Goal: Task Accomplishment & Management: Manage account settings

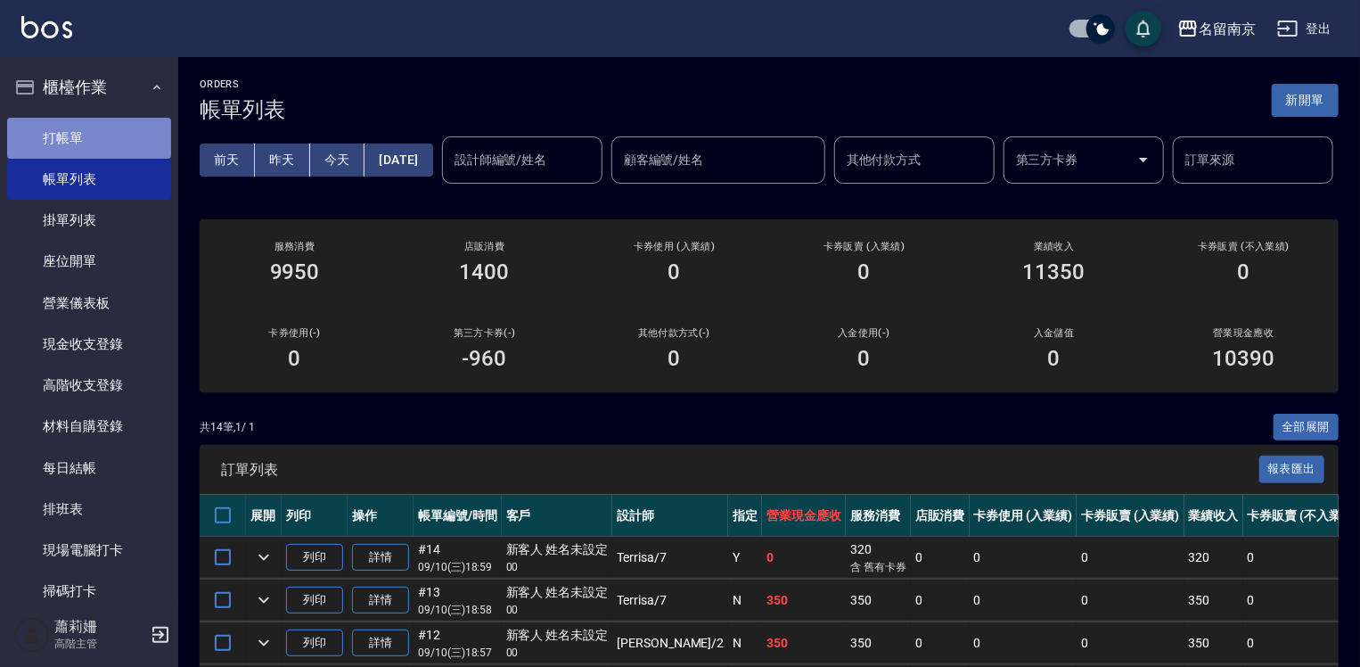
click at [143, 146] on link "打帳單" at bounding box center [89, 138] width 164 height 41
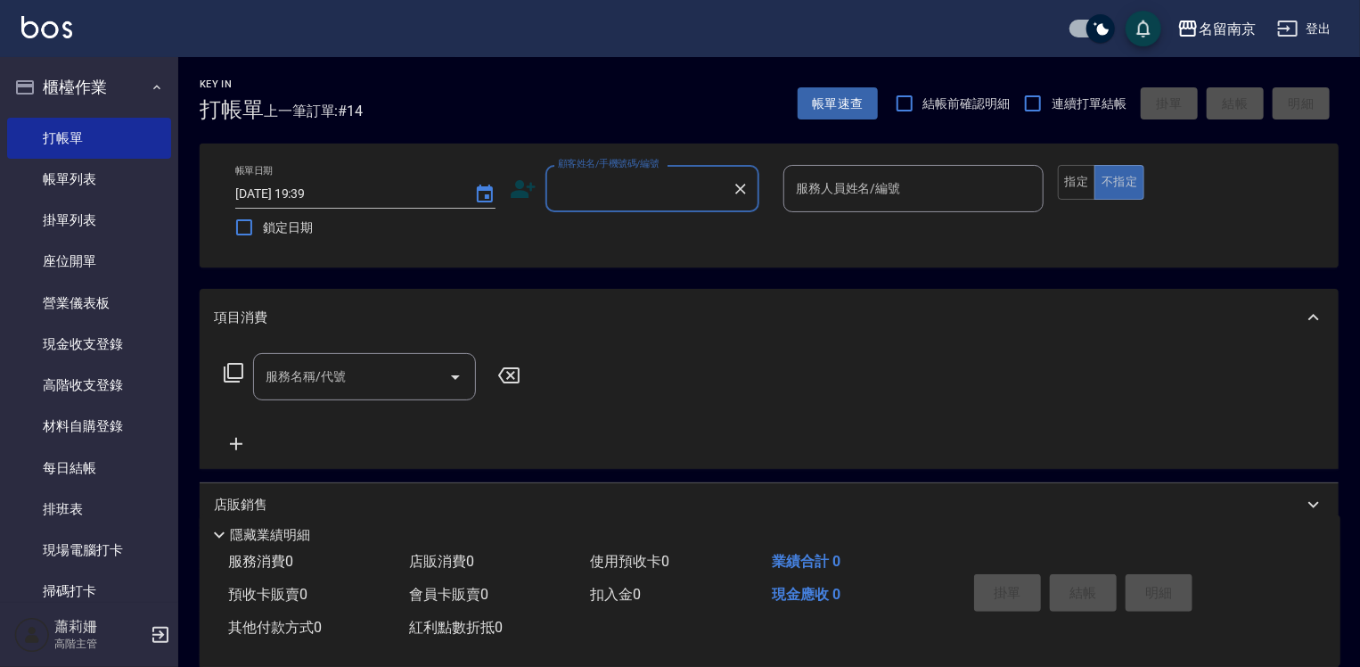
drag, startPoint x: 637, startPoint y: 195, endPoint x: 1048, endPoint y: 246, distance: 414.1
click at [676, 193] on input "顧客姓名/手機號碼/編號" at bounding box center [639, 188] width 171 height 31
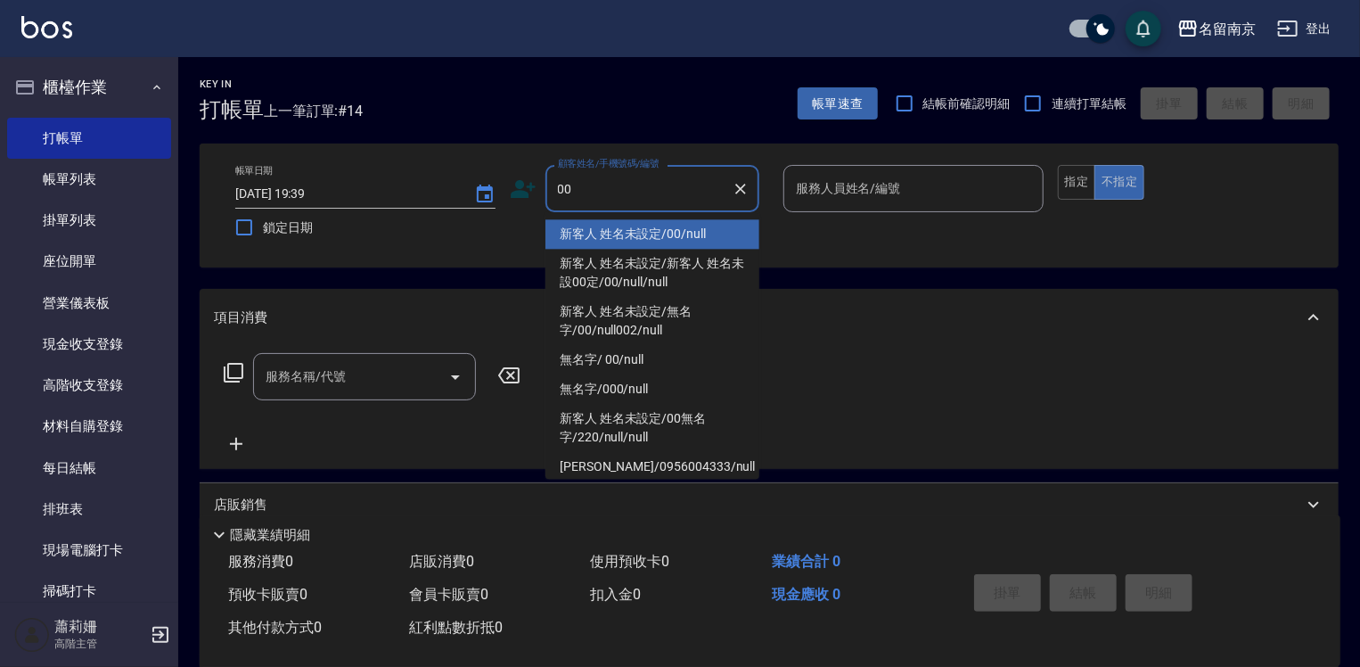
type input "新客人 姓名未設定/00/null"
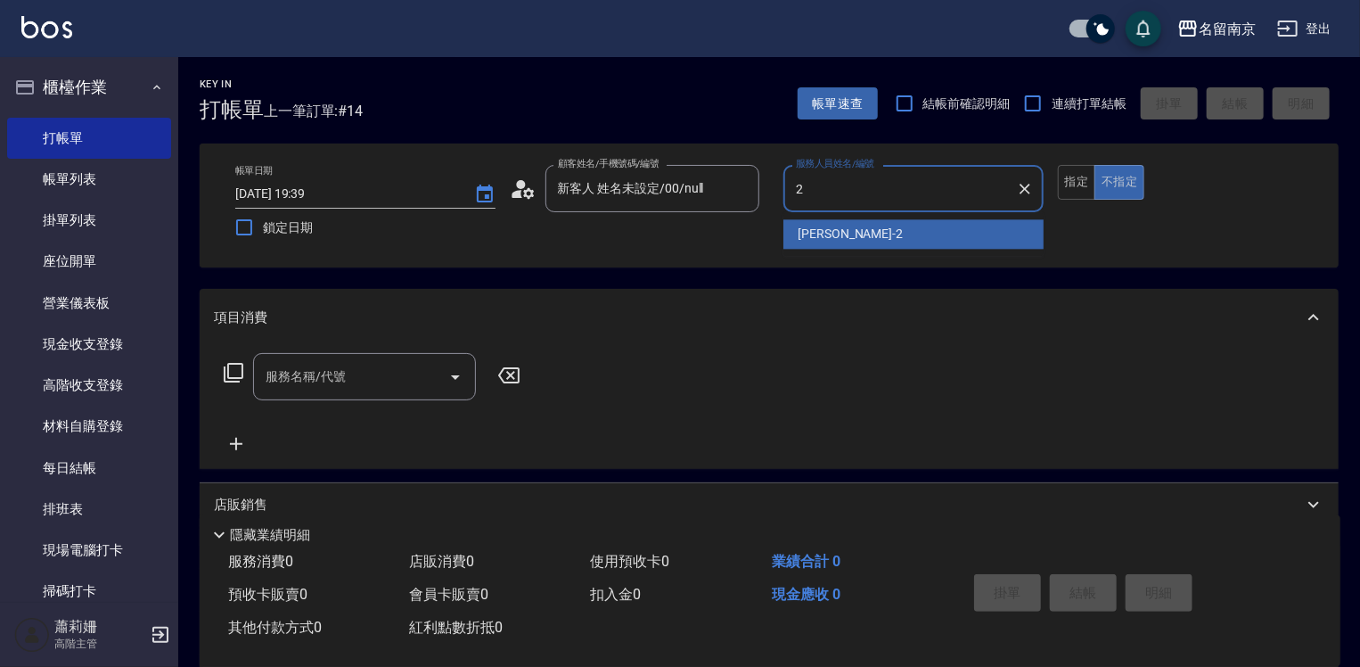
type input "Jenny-2"
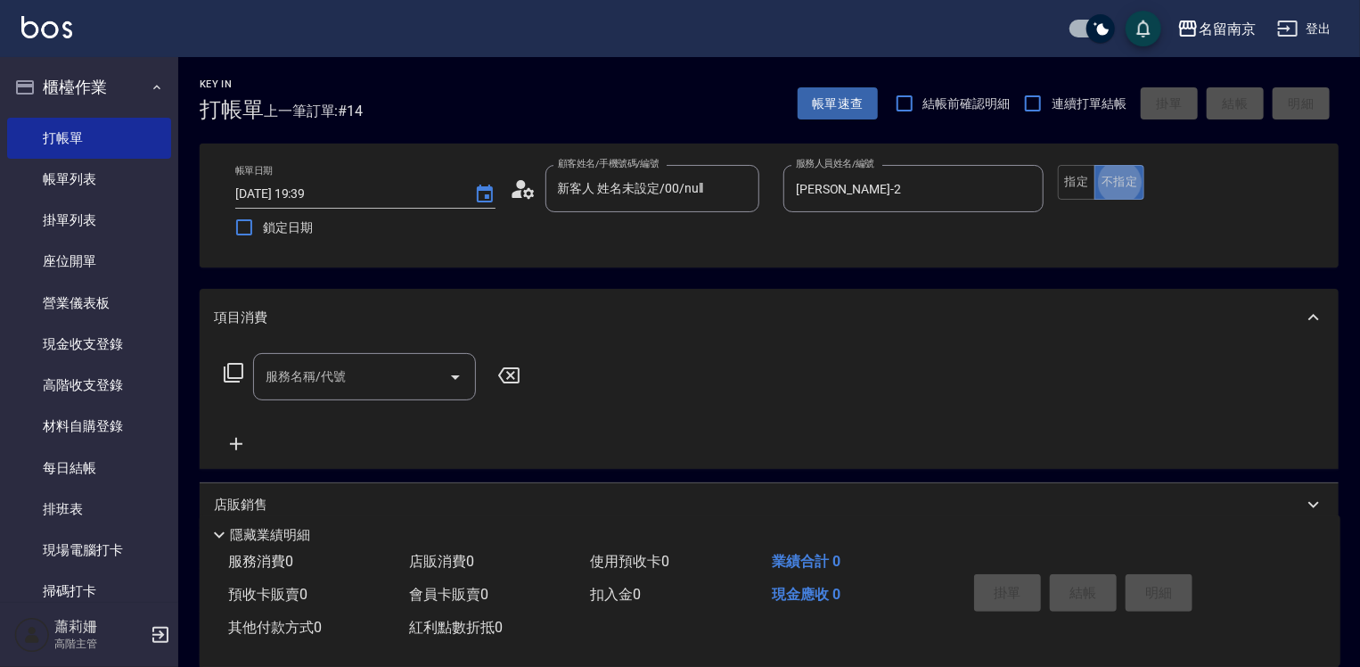
type button "false"
click at [1073, 182] on button "指定" at bounding box center [1077, 182] width 38 height 35
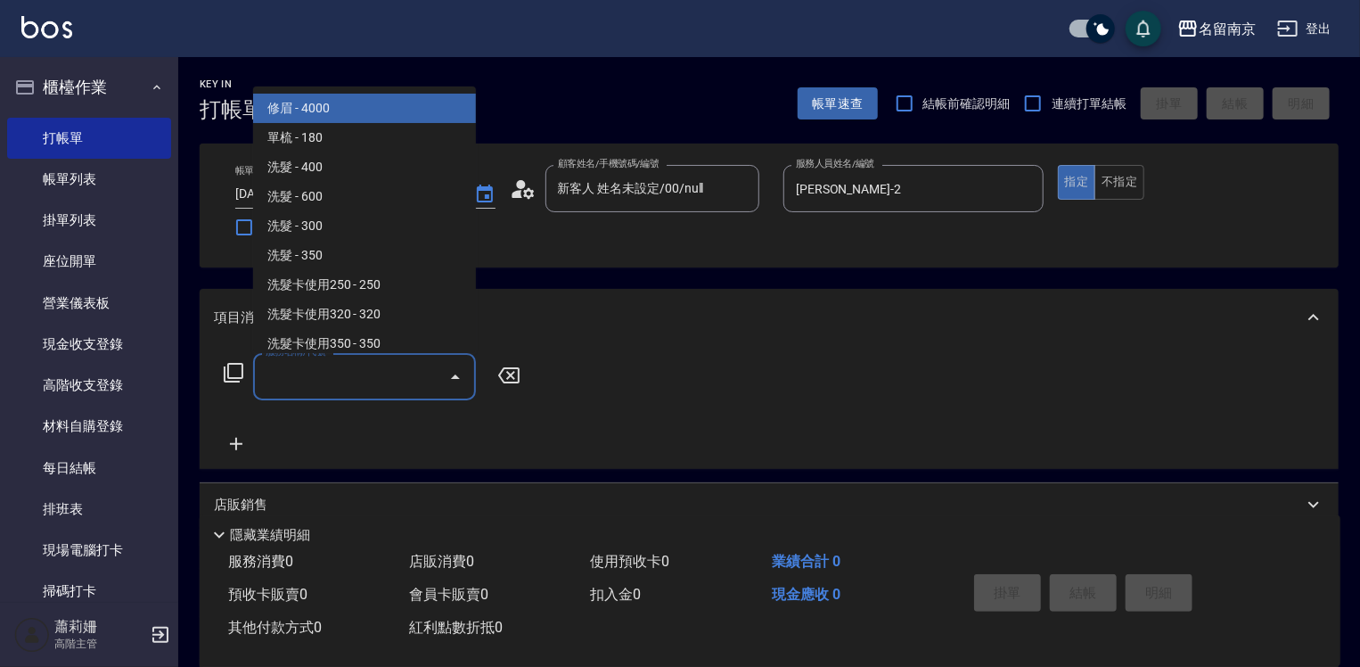
drag, startPoint x: 308, startPoint y: 387, endPoint x: 326, endPoint y: 393, distance: 19.7
click at [323, 391] on input "服務名稱/代號" at bounding box center [351, 376] width 180 height 31
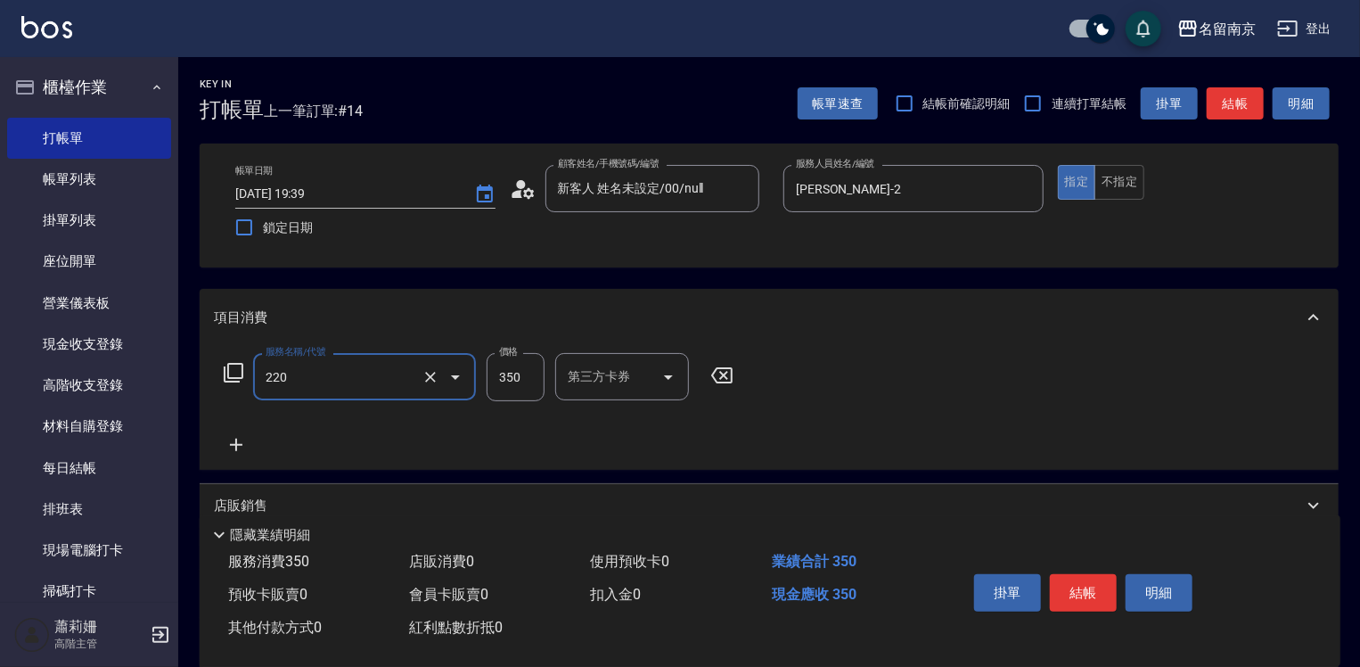
type input "洗髮(220)"
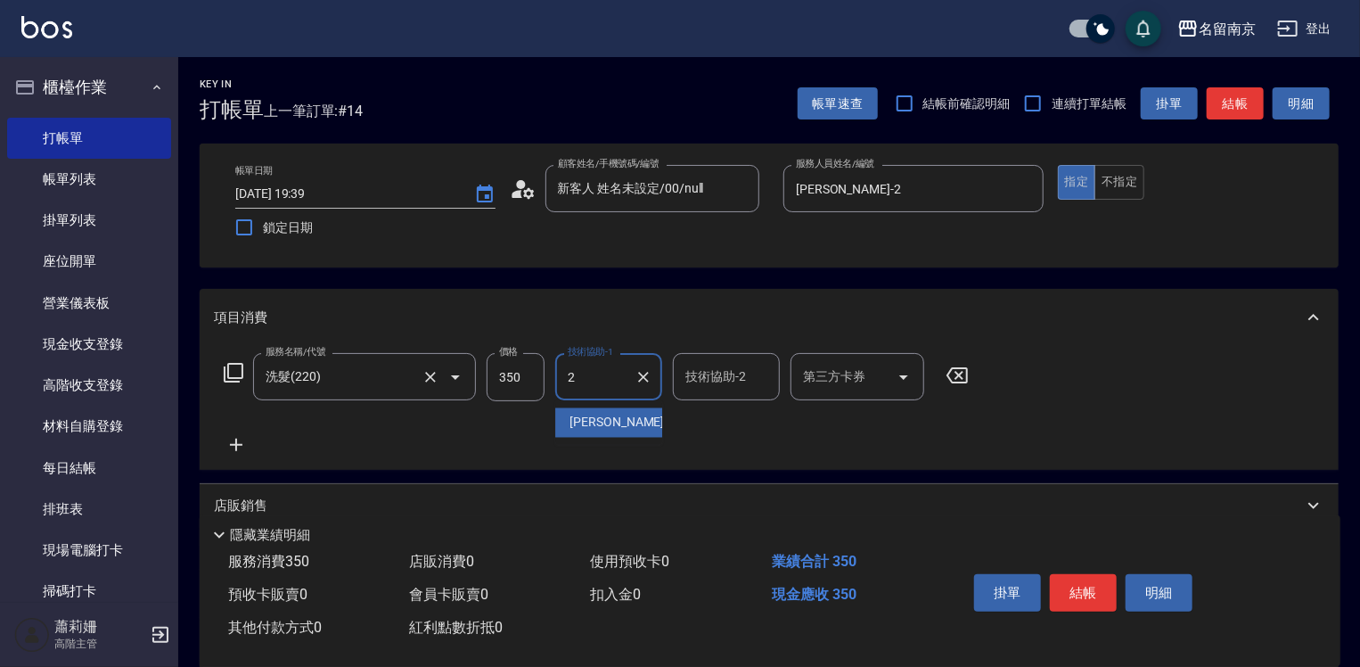
type input "Jenny-2"
click at [240, 440] on icon at bounding box center [236, 444] width 45 height 21
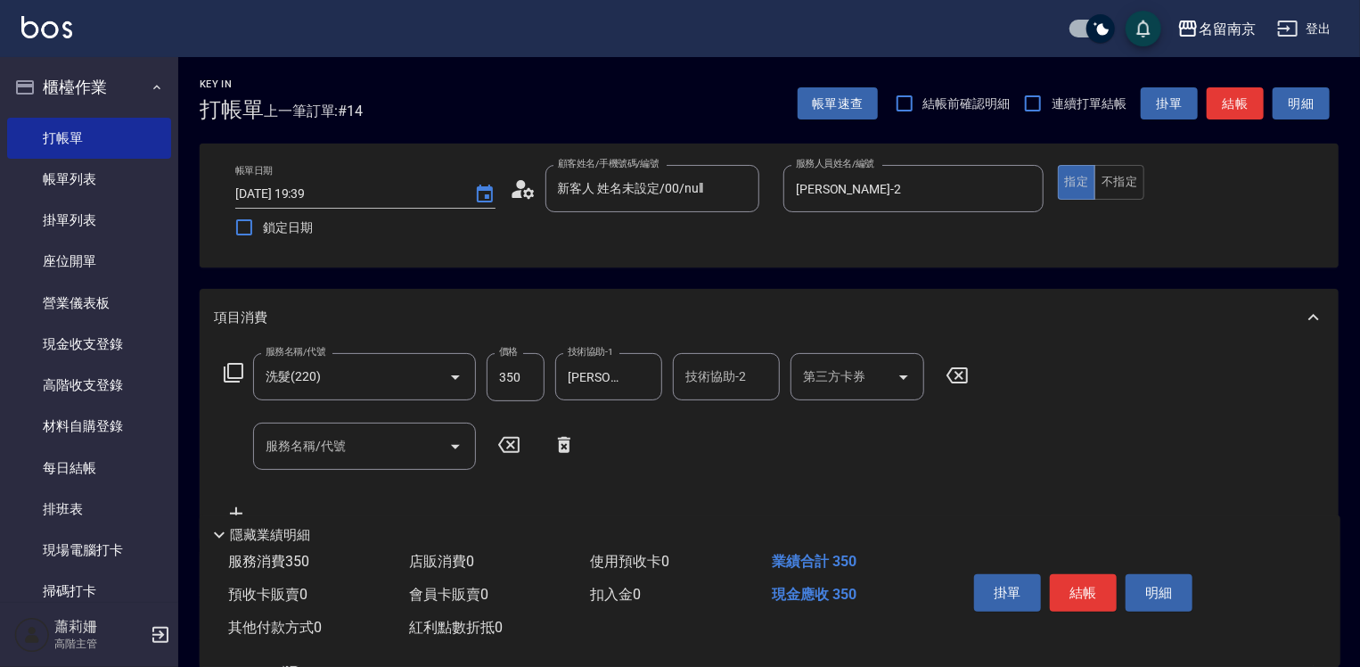
click at [233, 371] on icon at bounding box center [233, 372] width 21 height 21
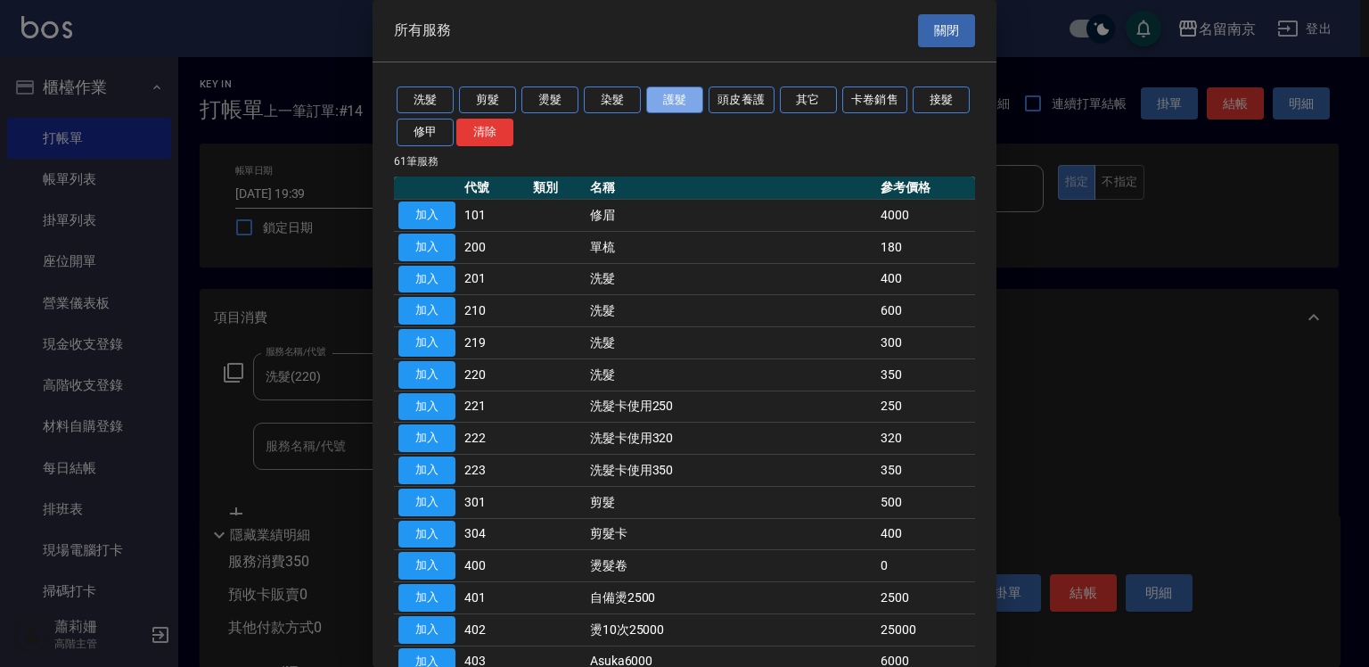
click at [659, 100] on button "護髮" at bounding box center [674, 100] width 57 height 28
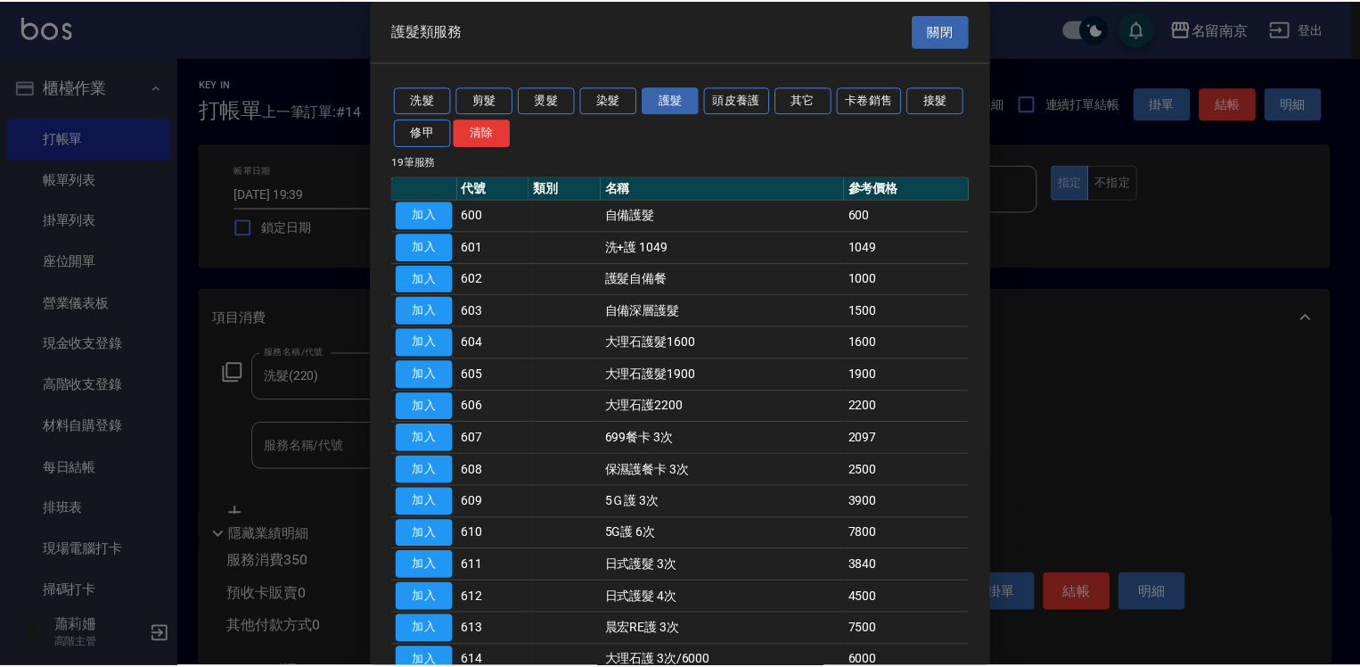
scroll to position [232, 0]
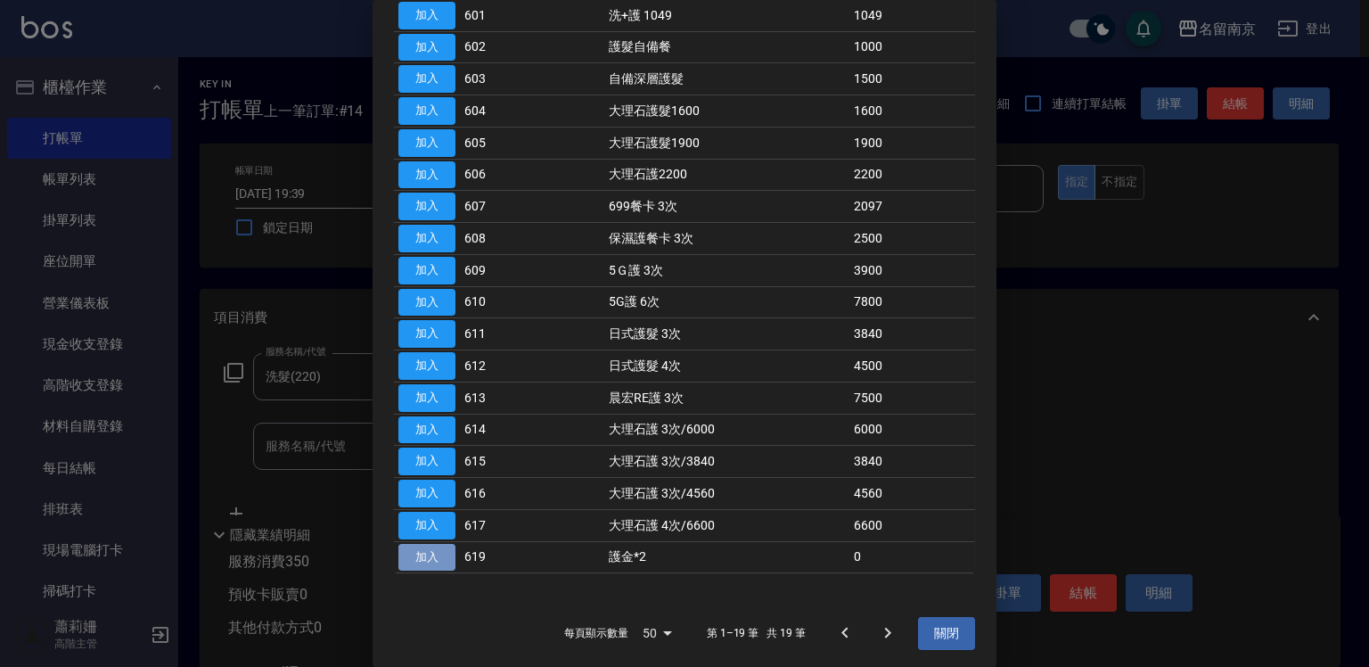
drag, startPoint x: 430, startPoint y: 542, endPoint x: 449, endPoint y: 547, distance: 20.3
click at [431, 544] on button "加入" at bounding box center [427, 558] width 57 height 28
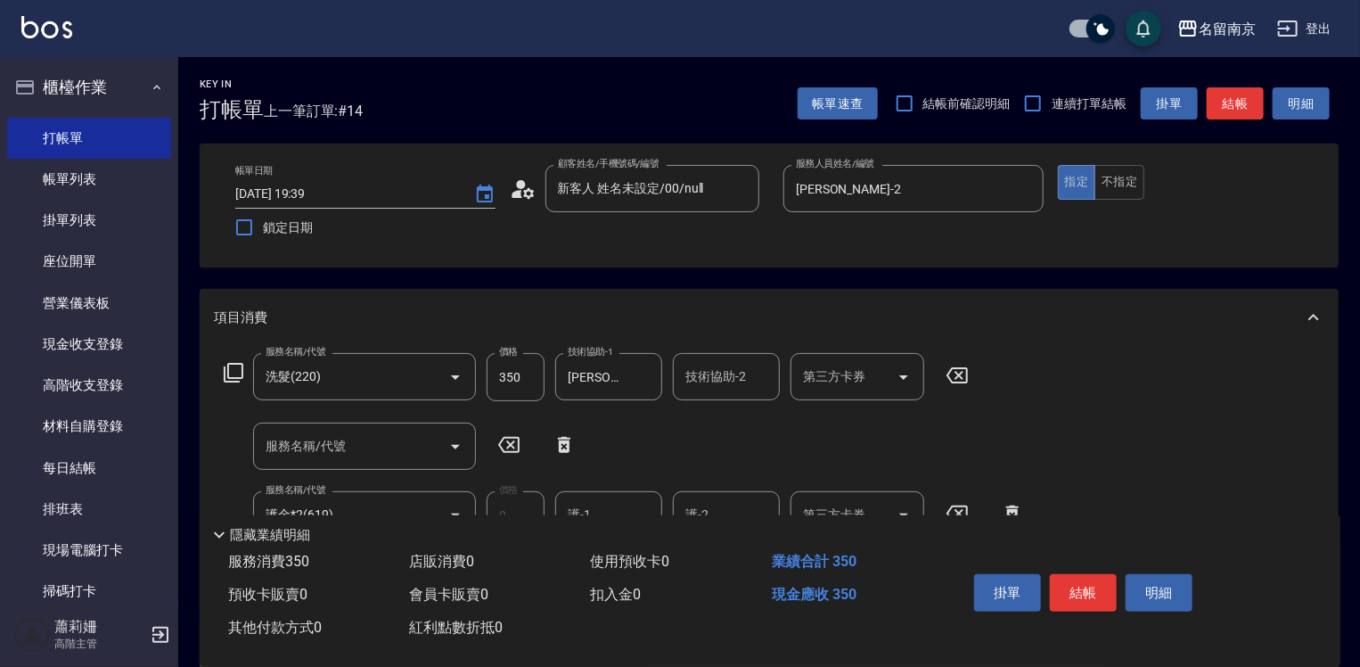
scroll to position [267, 0]
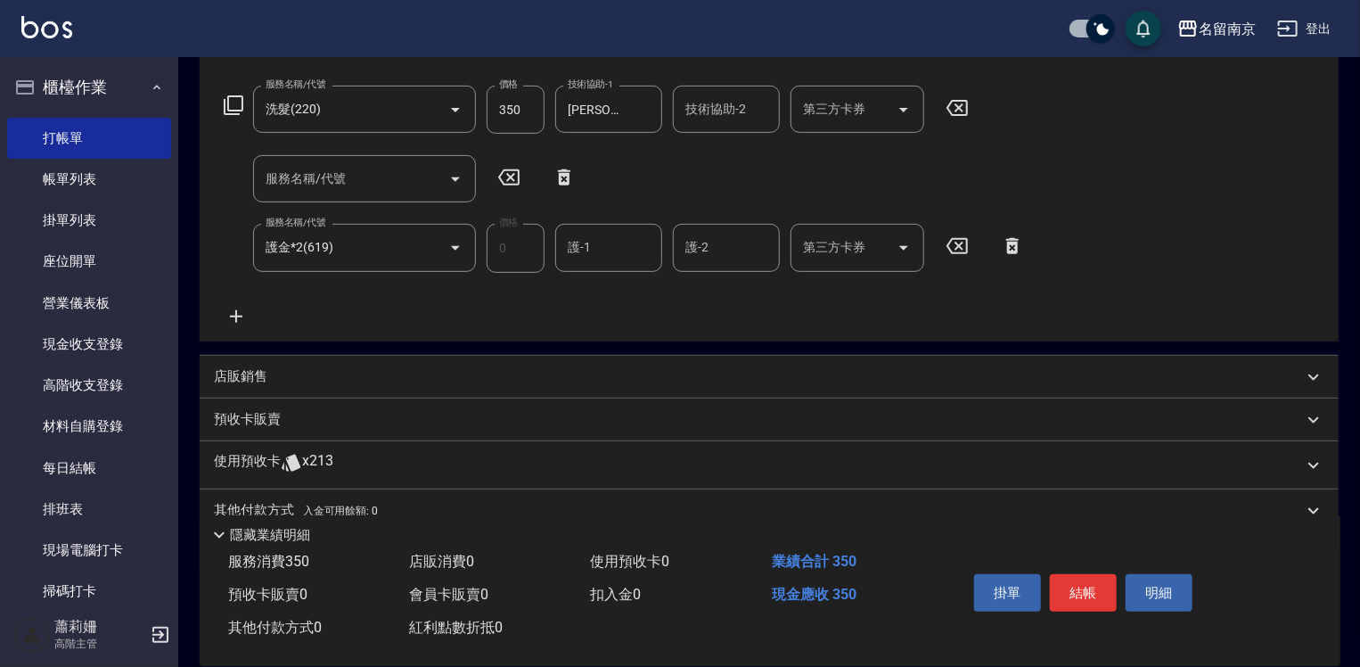
click at [610, 242] on input "護-1" at bounding box center [608, 247] width 91 height 31
type input "Jenny-2"
click at [1095, 587] on button "結帳" at bounding box center [1083, 592] width 67 height 37
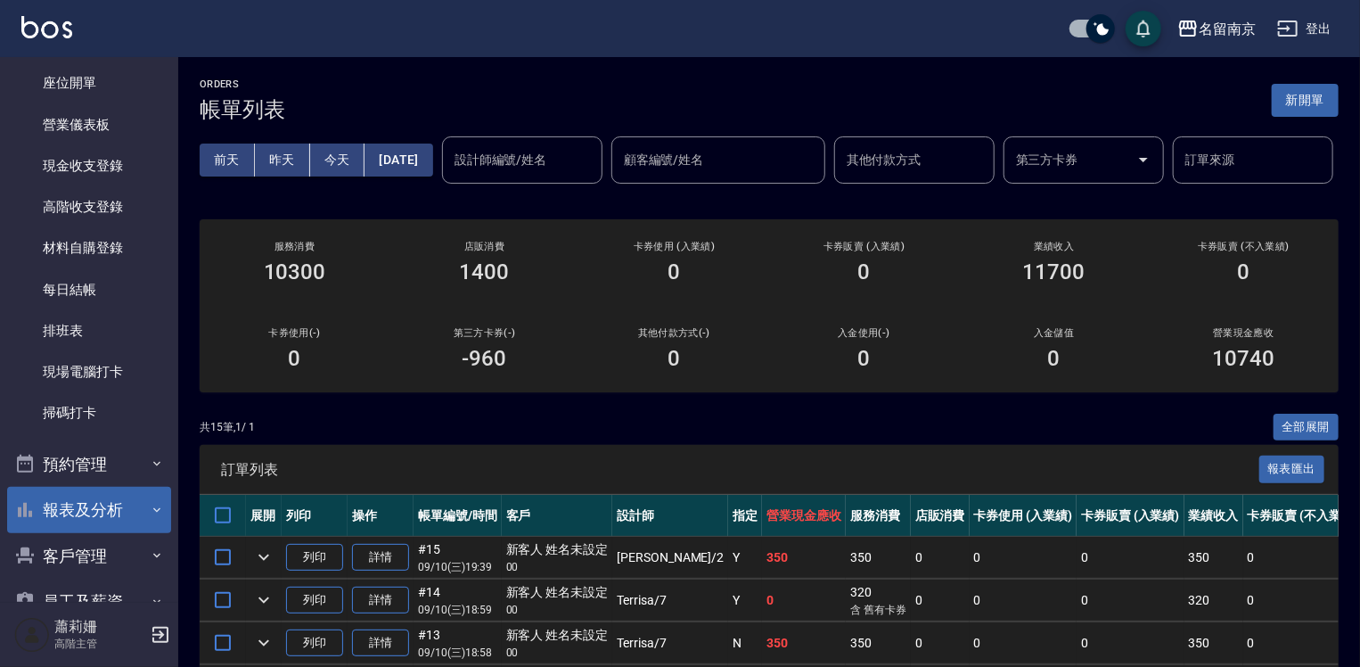
scroll to position [360, 0]
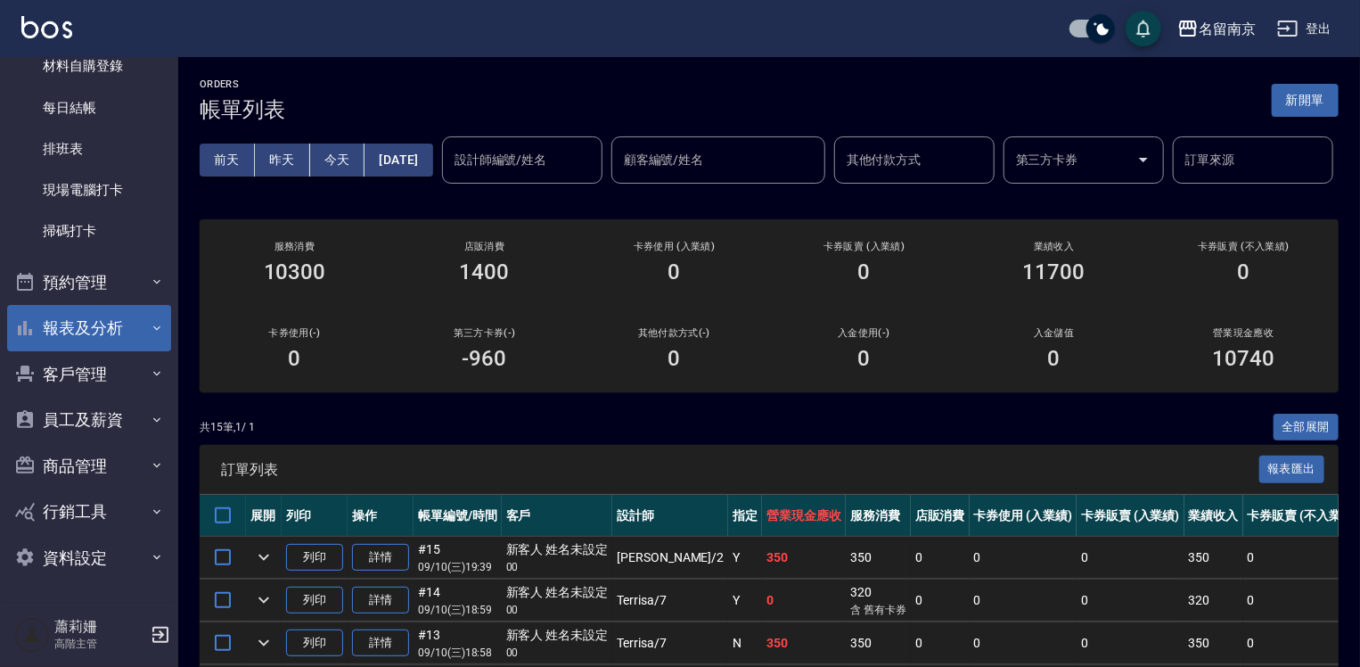
click at [100, 315] on button "報表及分析" at bounding box center [89, 328] width 164 height 46
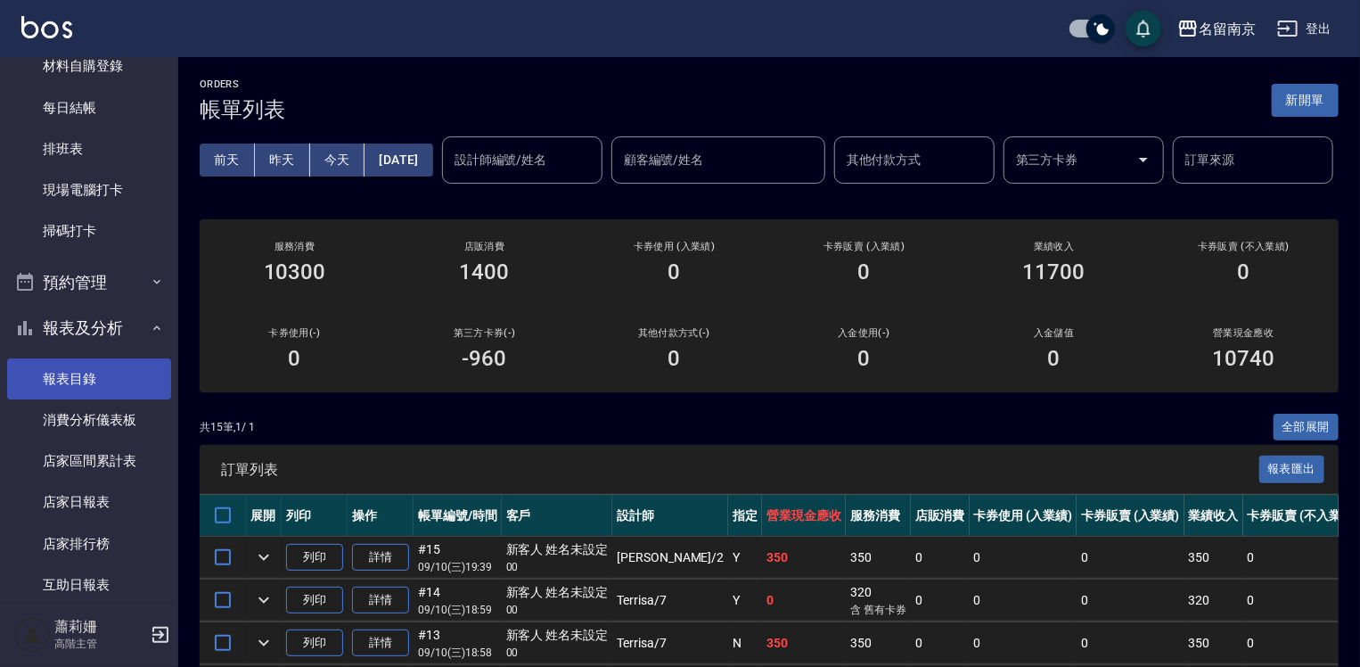
click at [89, 376] on link "報表目錄" at bounding box center [89, 378] width 164 height 41
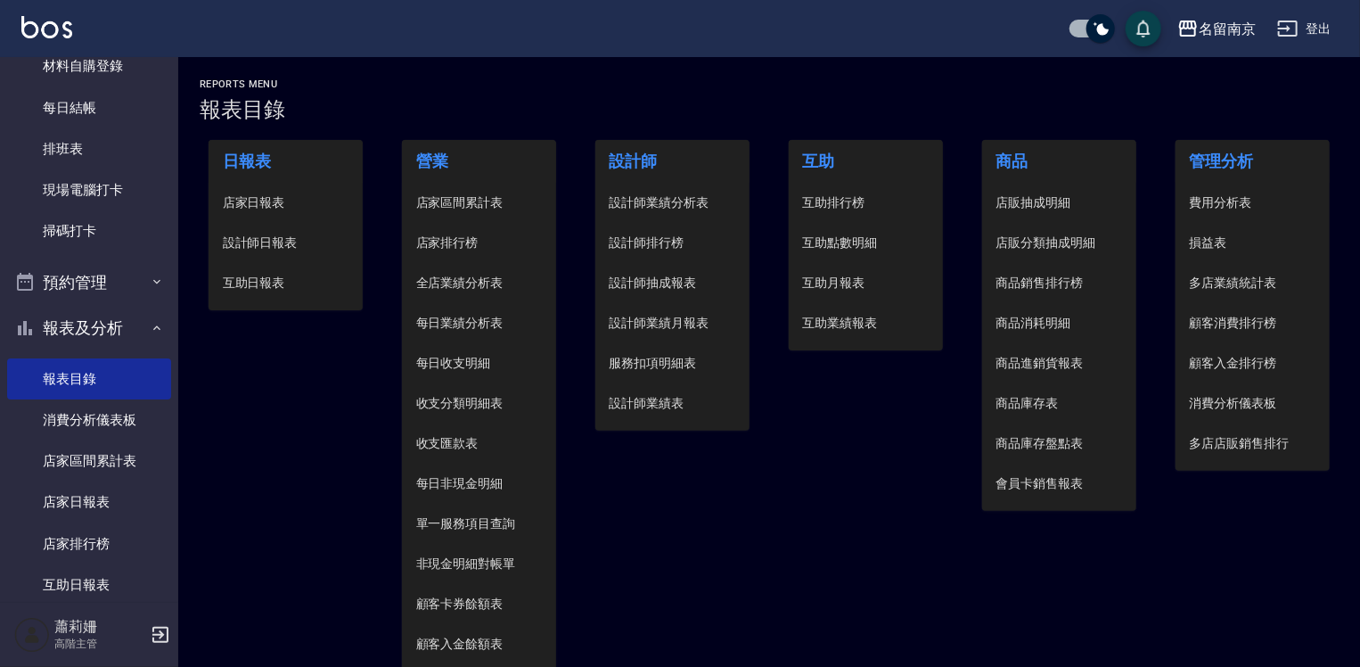
click at [285, 207] on span "店家日報表" at bounding box center [286, 202] width 127 height 19
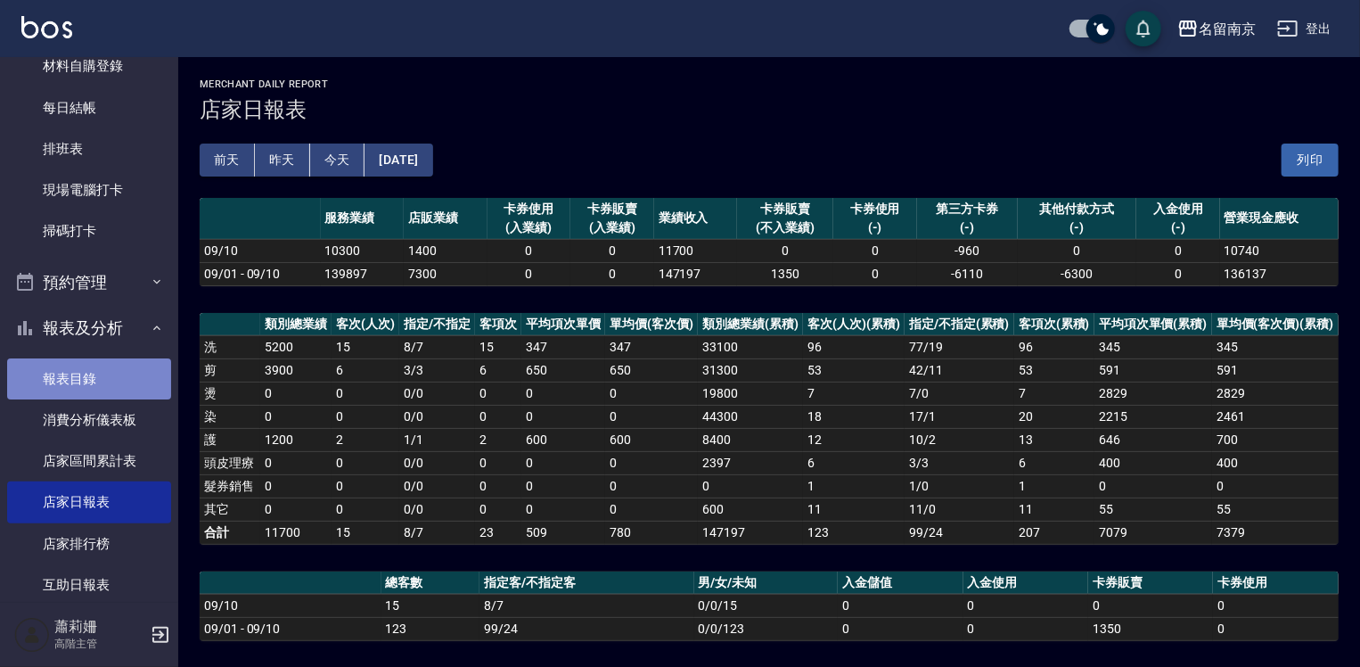
click at [106, 382] on link "報表目錄" at bounding box center [89, 378] width 164 height 41
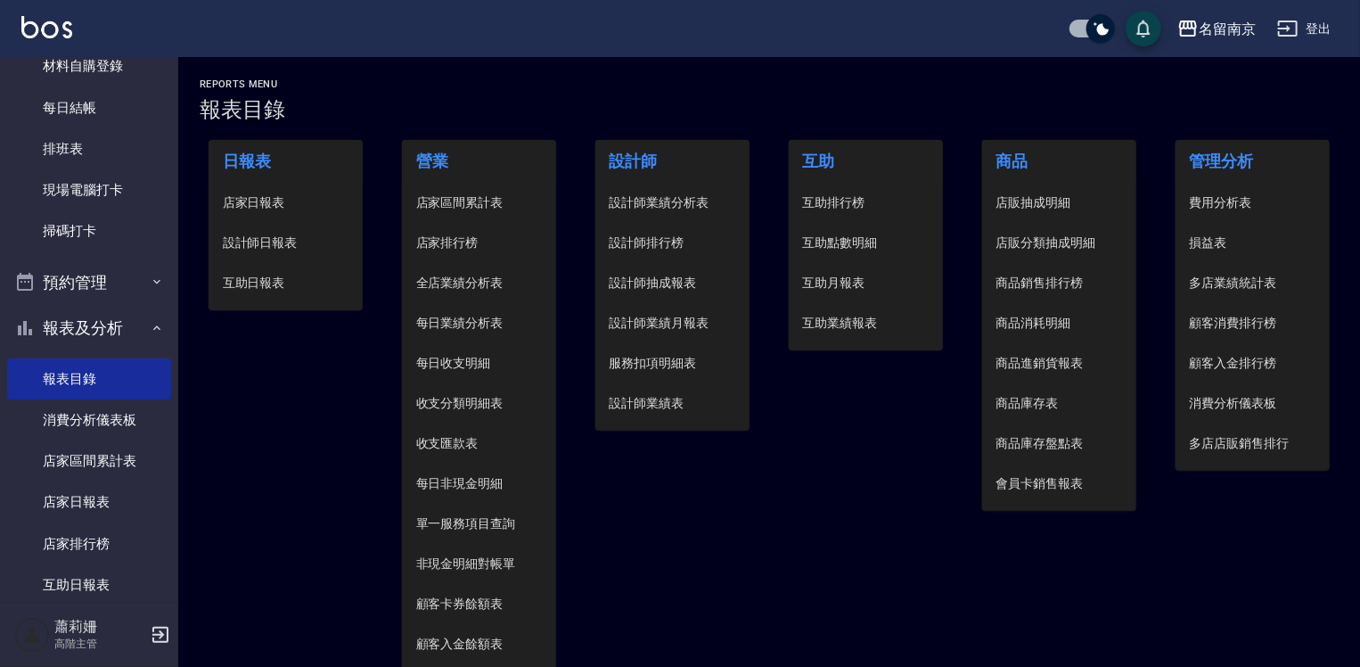
click at [275, 242] on span "設計師日報表" at bounding box center [286, 243] width 127 height 19
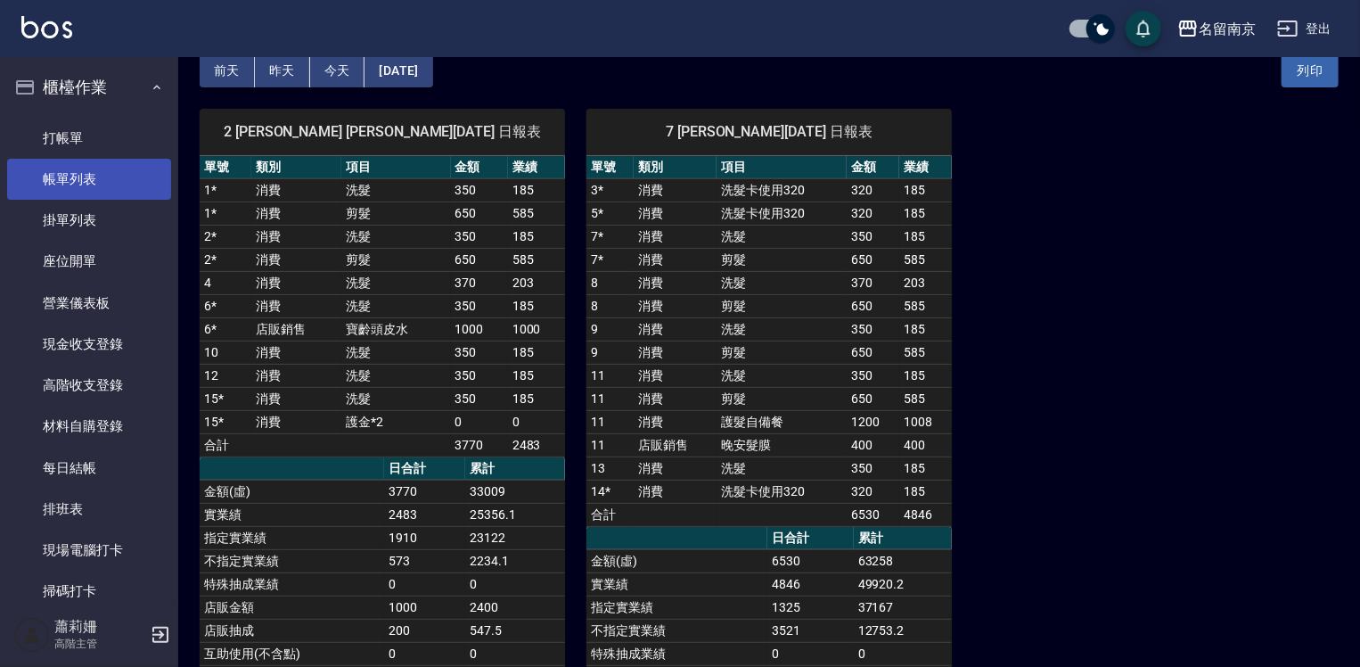
click at [82, 175] on link "帳單列表" at bounding box center [89, 179] width 164 height 41
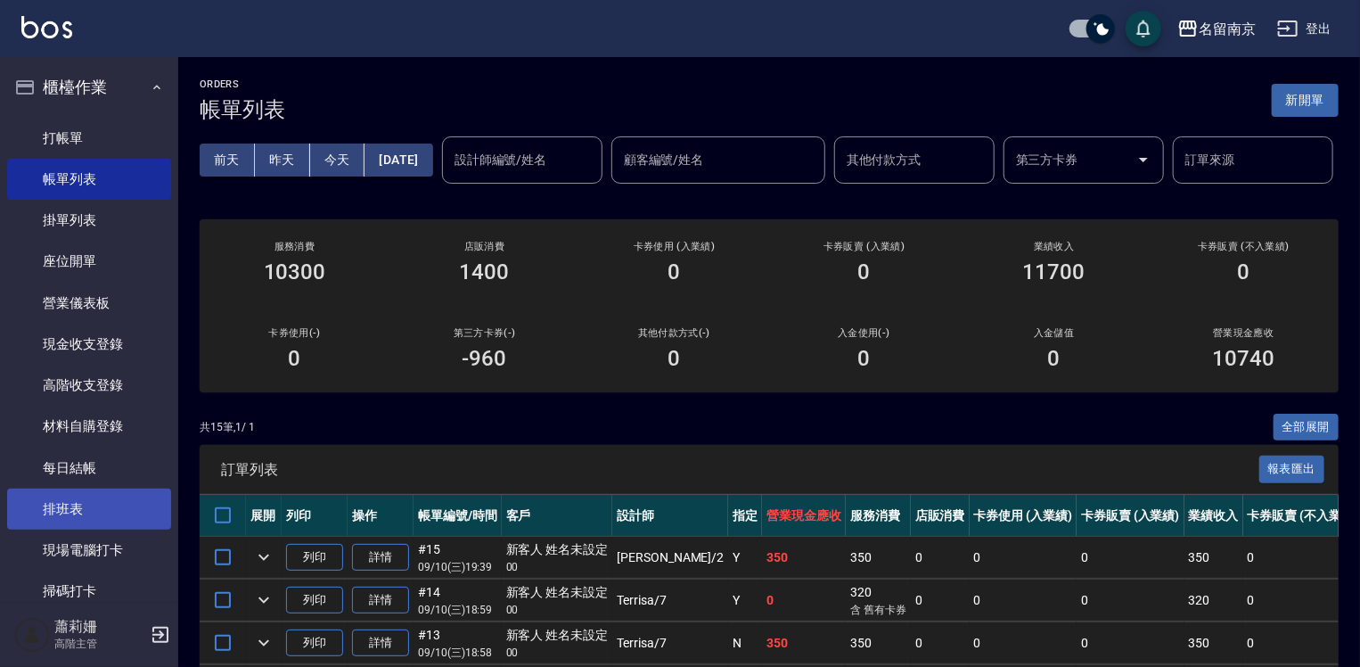
scroll to position [267, 0]
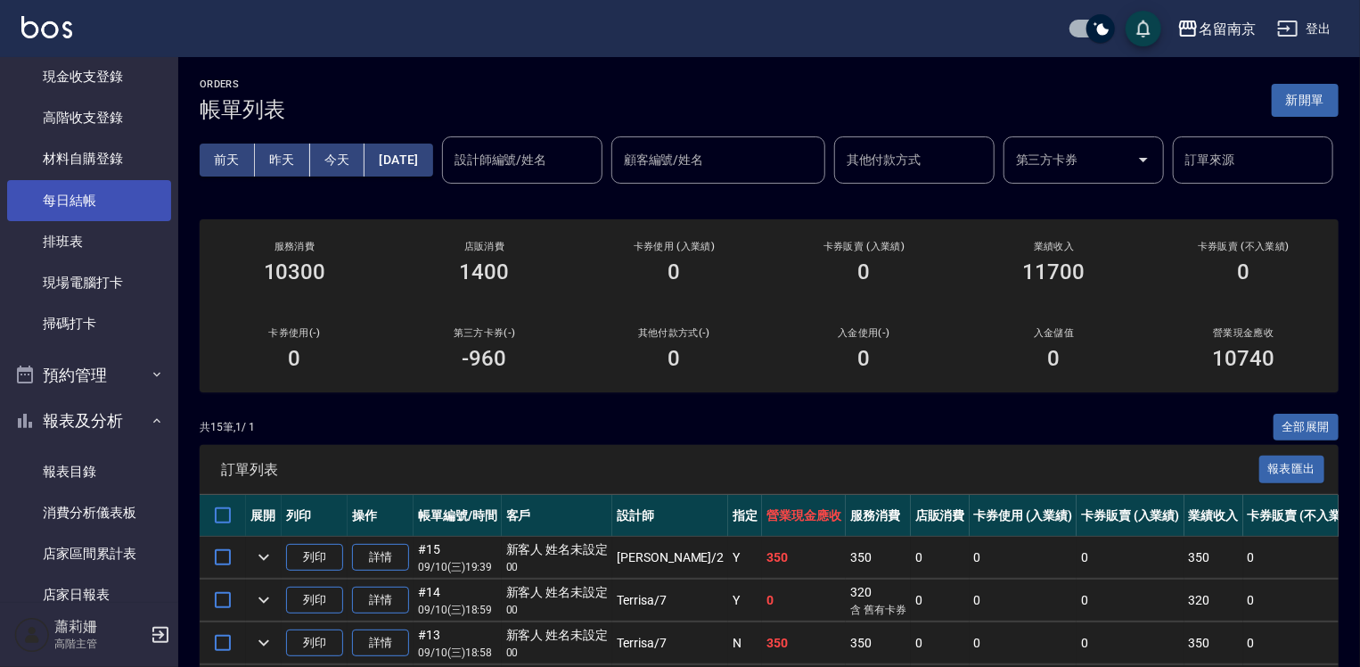
click at [89, 193] on link "每日結帳" at bounding box center [89, 200] width 164 height 41
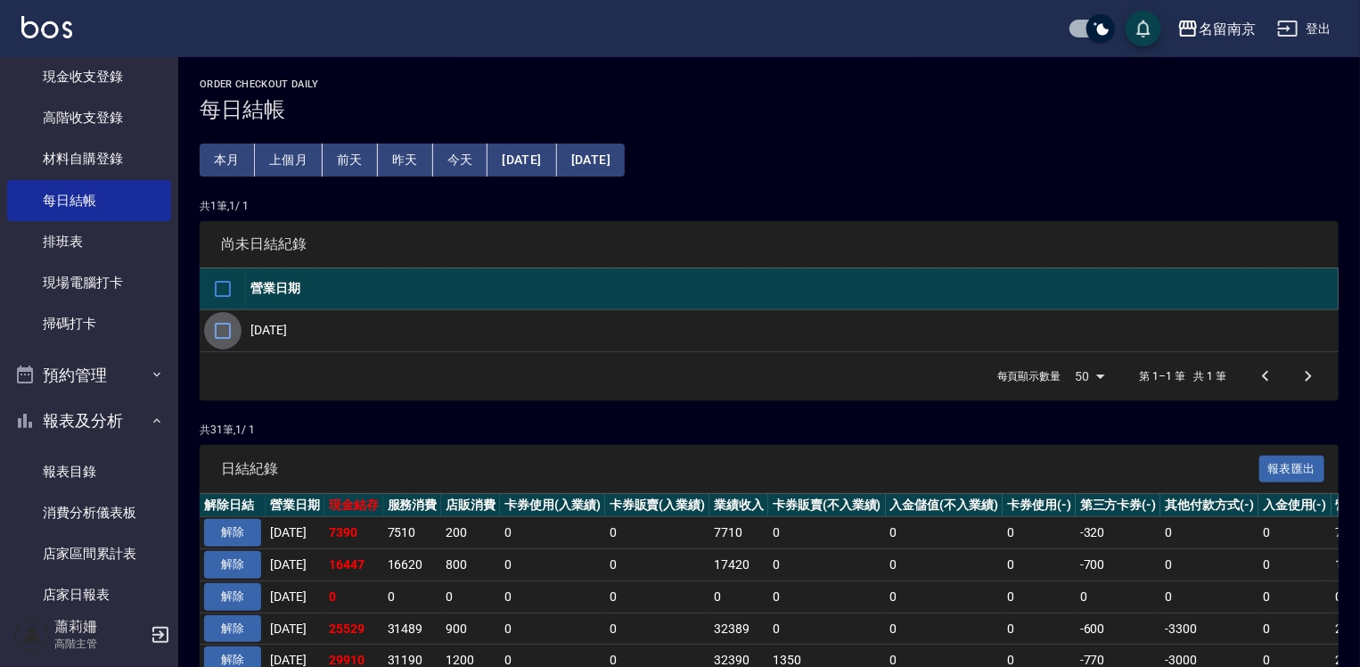
click at [223, 323] on input "checkbox" at bounding box center [222, 330] width 37 height 37
checkbox input "true"
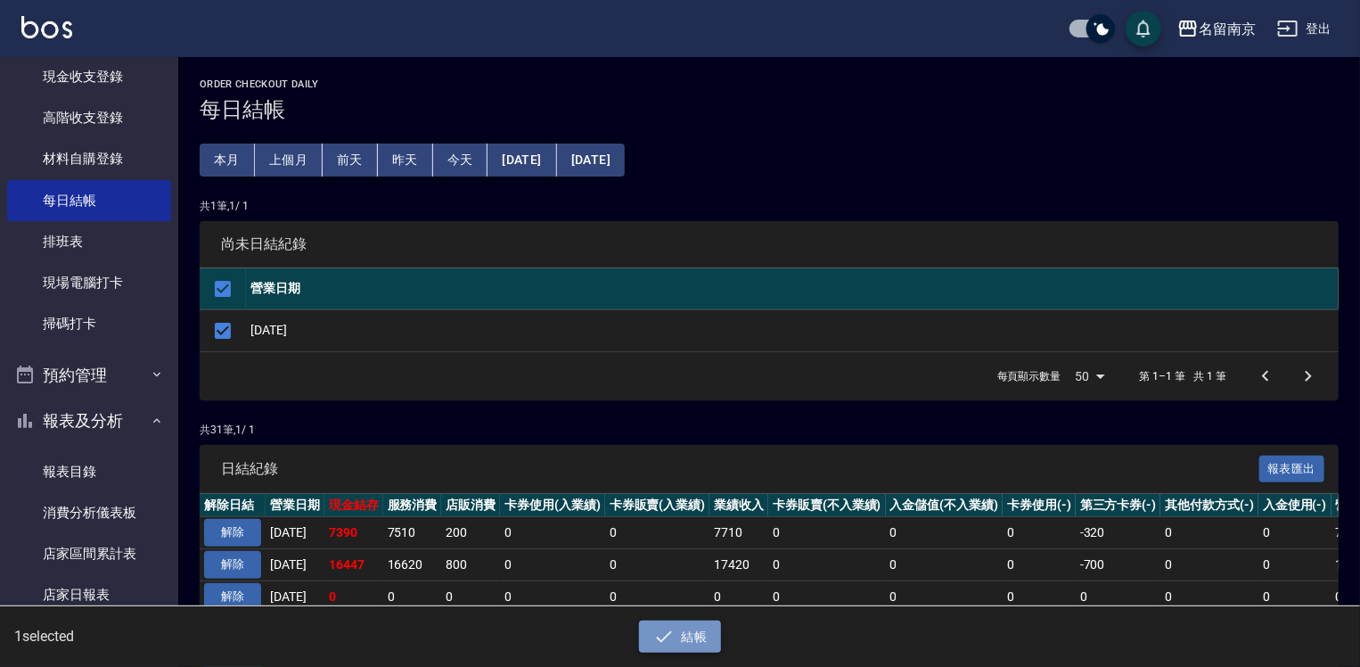
click at [688, 647] on button "結帳" at bounding box center [680, 637] width 83 height 33
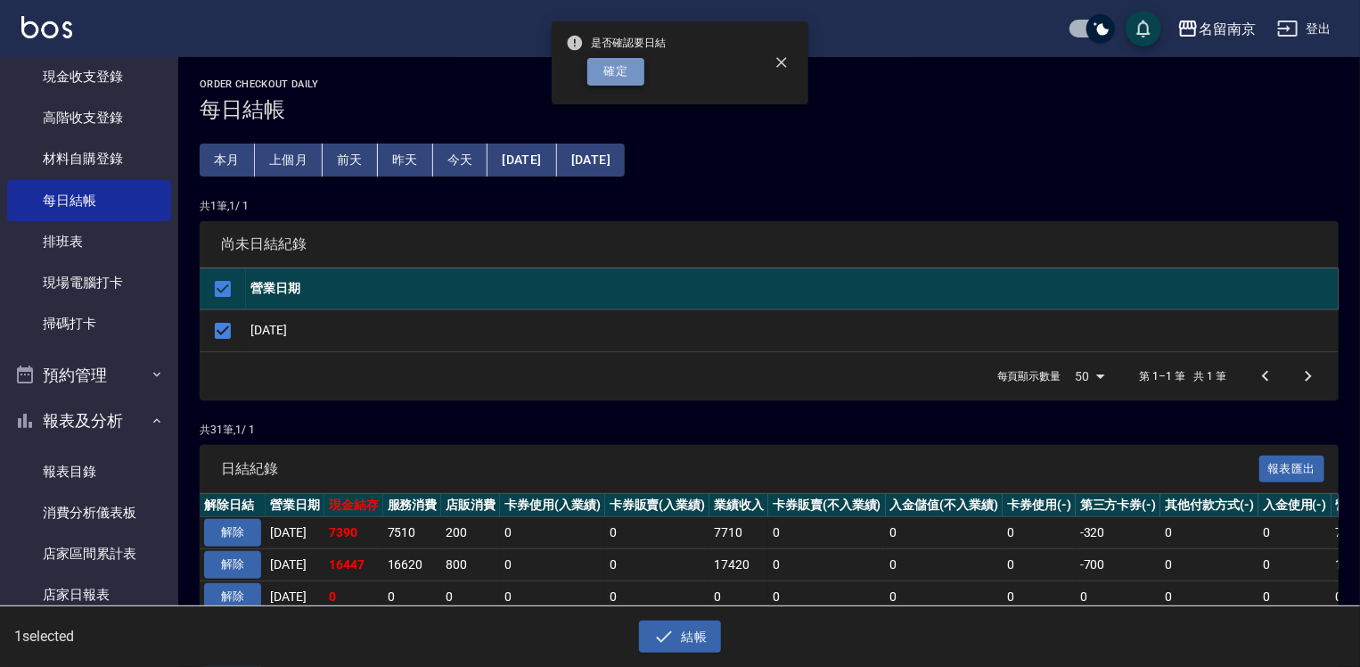
click at [637, 71] on button "確定" at bounding box center [616, 72] width 57 height 28
checkbox input "false"
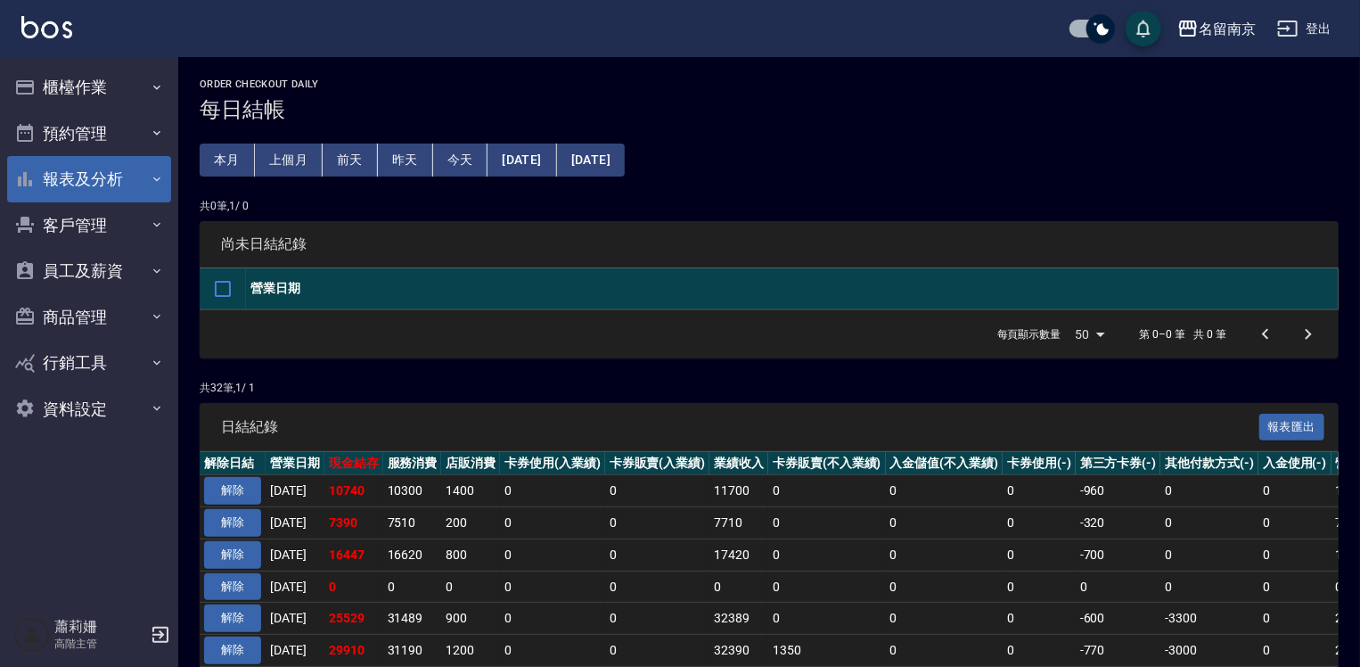
click at [96, 184] on button "報表及分析" at bounding box center [89, 179] width 164 height 46
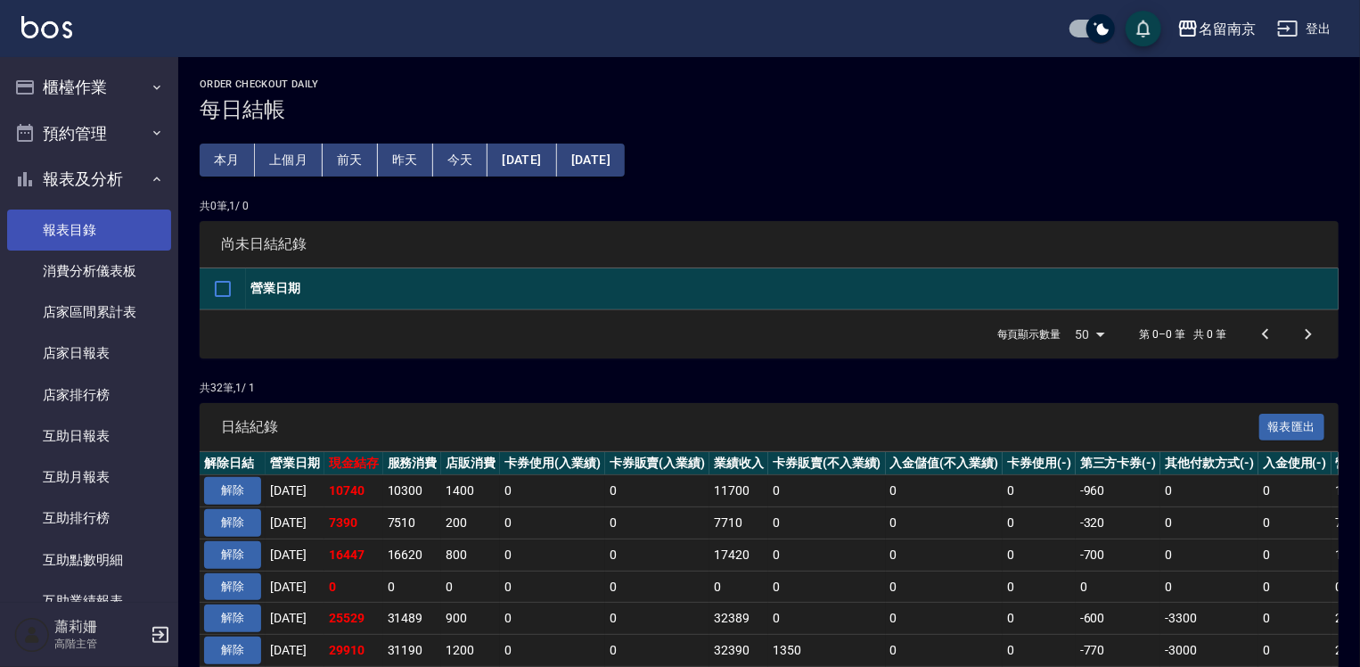
click at [107, 232] on link "報表目錄" at bounding box center [89, 230] width 164 height 41
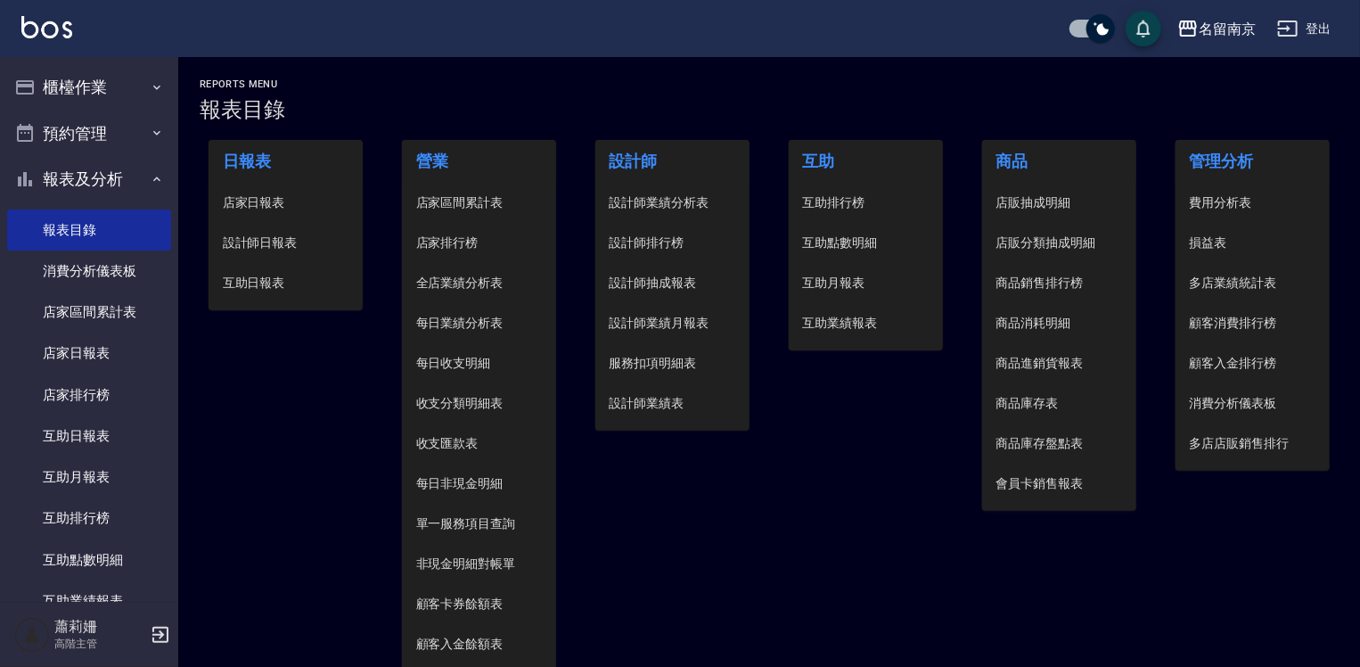
click at [282, 243] on span "設計師日報表" at bounding box center [286, 243] width 127 height 19
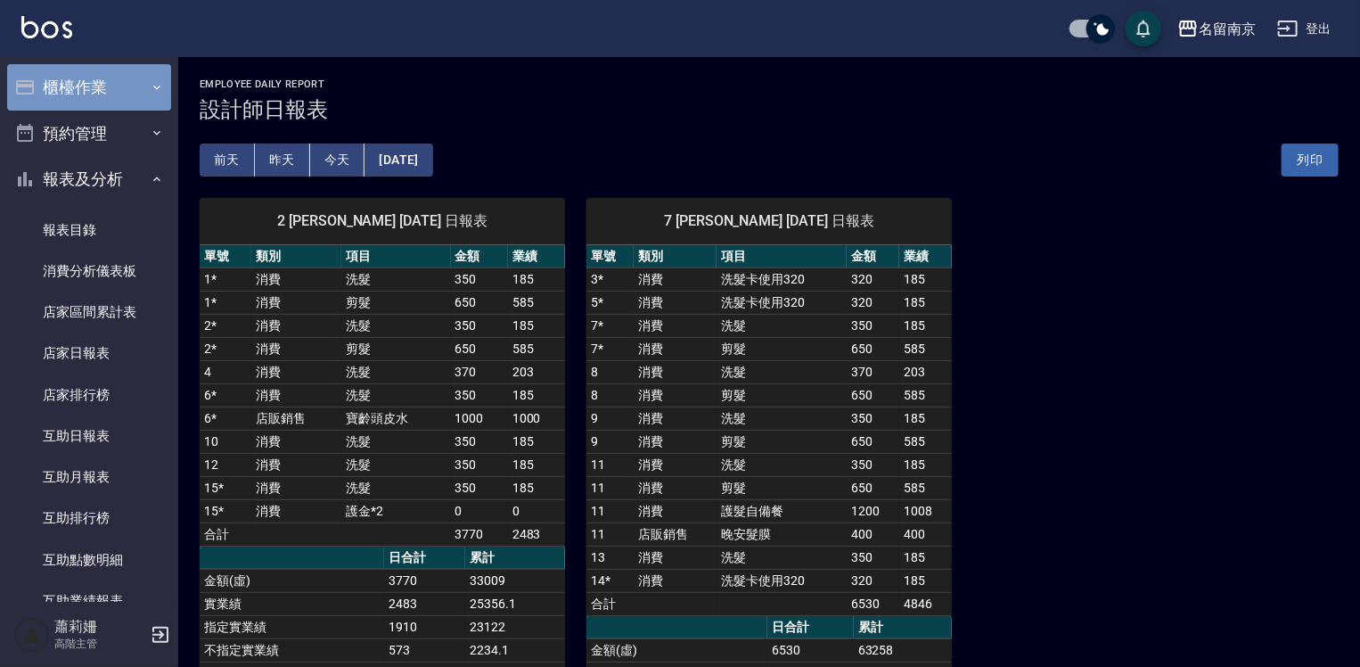
click at [92, 73] on button "櫃檯作業" at bounding box center [89, 87] width 164 height 46
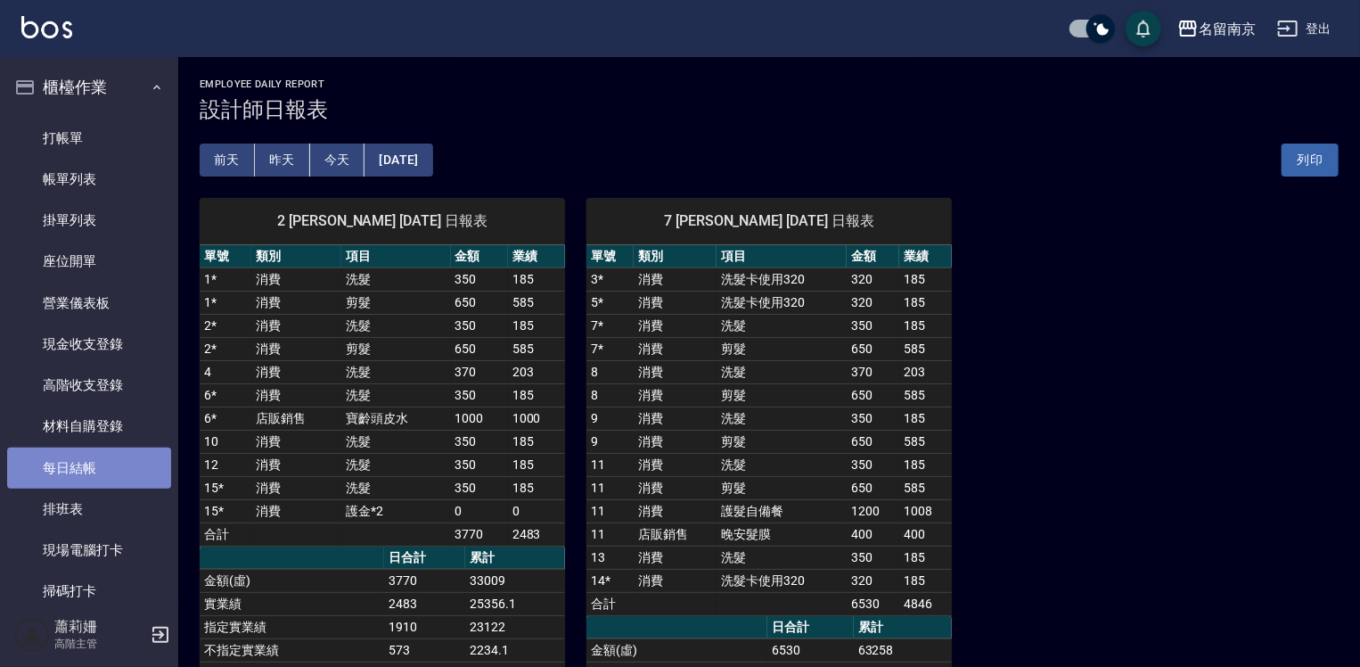
click at [105, 461] on link "每日結帳" at bounding box center [89, 468] width 164 height 41
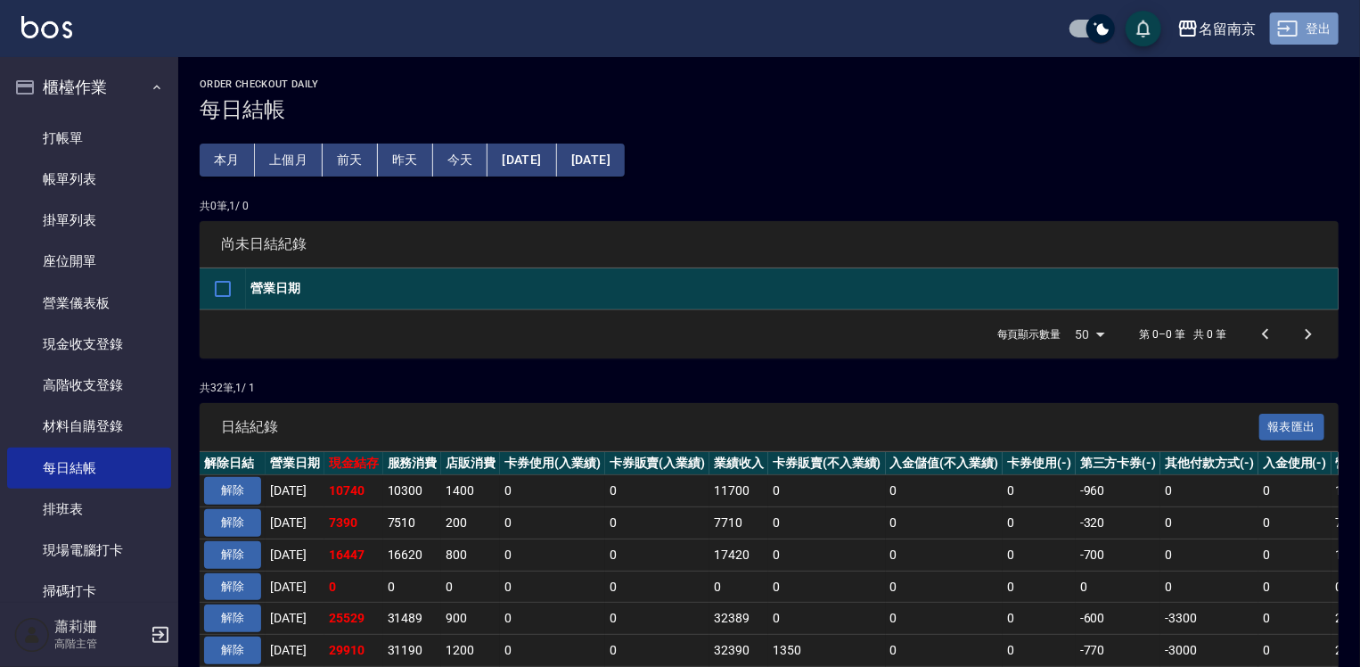
click at [1317, 25] on button "登出" at bounding box center [1304, 28] width 69 height 33
